Goal: Find specific page/section: Find specific page/section

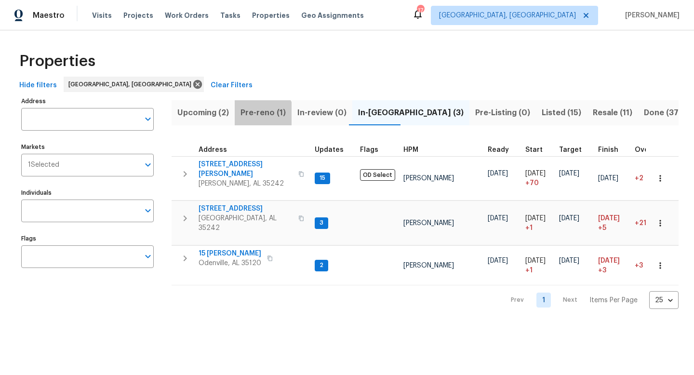
click at [260, 119] on span "Pre-reno (1)" at bounding box center [262, 112] width 45 height 13
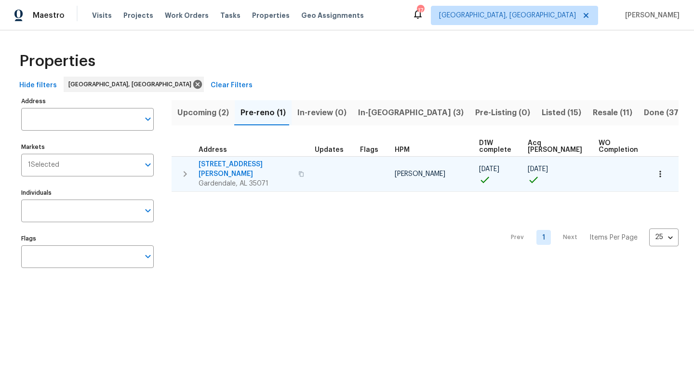
click at [216, 162] on span "309 Catherine Ct" at bounding box center [246, 169] width 94 height 19
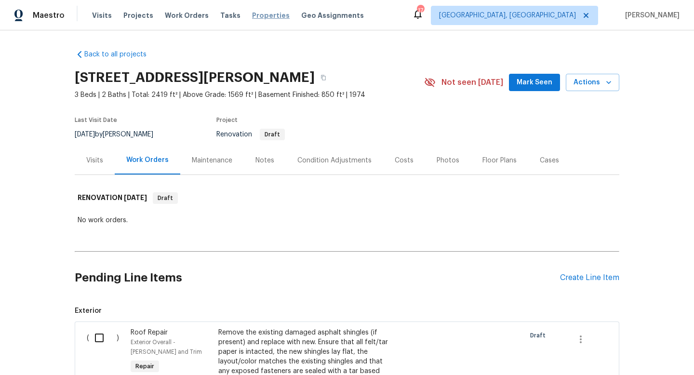
click at [262, 14] on span "Properties" at bounding box center [271, 16] width 38 height 10
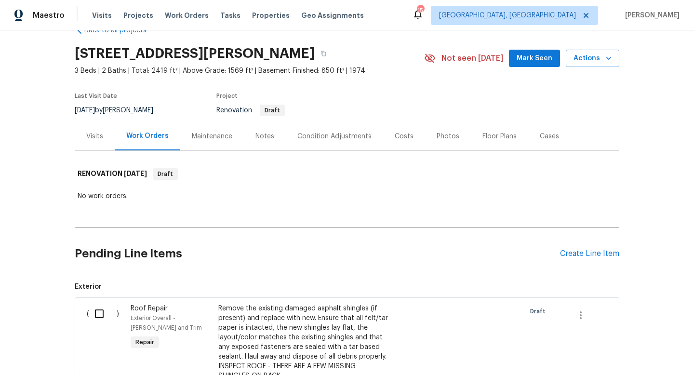
scroll to position [23, 0]
